Goal: Use online tool/utility: Utilize a website feature to perform a specific function

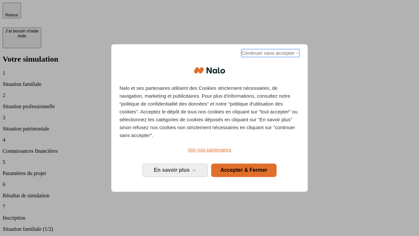
click at [270, 54] on span "Continuer sans accepter →" at bounding box center [270, 53] width 58 height 8
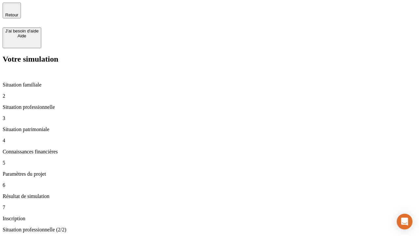
type input "30 000"
